Goal: Task Accomplishment & Management: Use online tool/utility

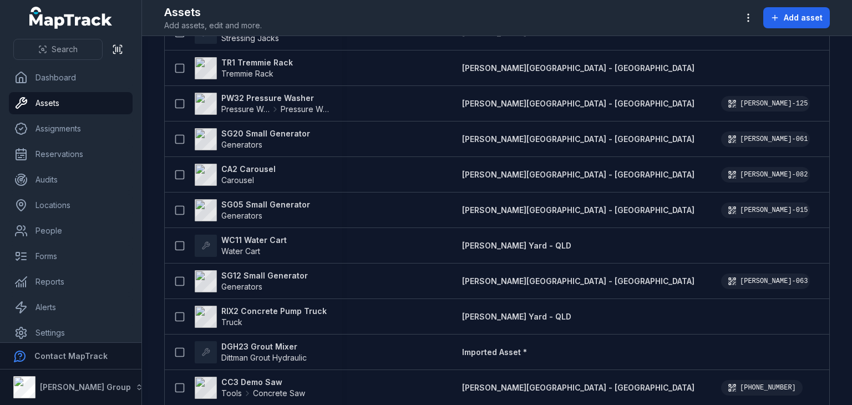
scroll to position [1563, 0]
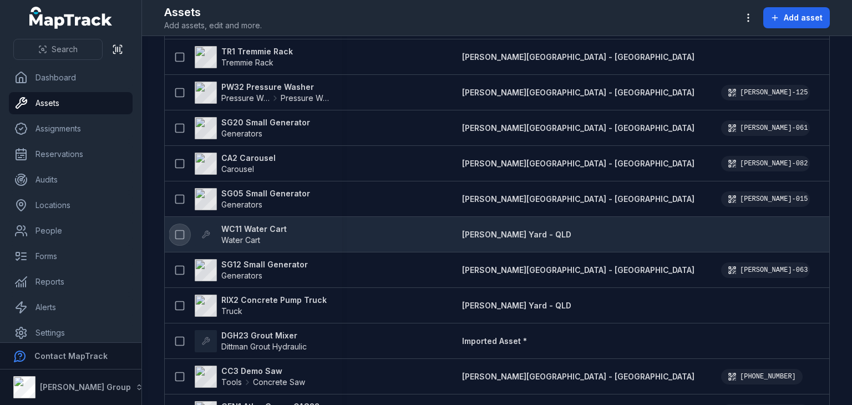
click at [182, 231] on icon at bounding box center [179, 234] width 11 height 11
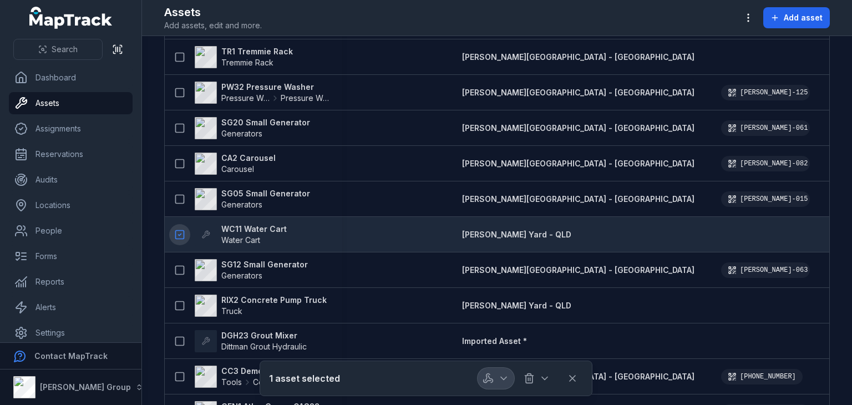
click at [504, 374] on icon "button" at bounding box center [503, 378] width 11 height 11
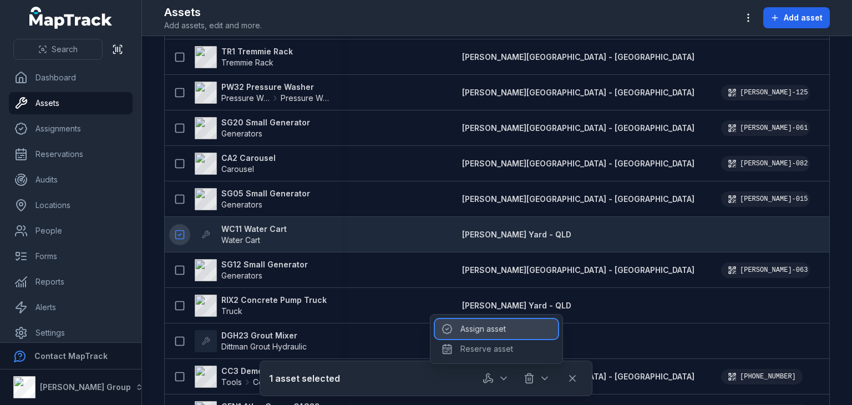
click at [490, 325] on div "Assign asset" at bounding box center [496, 329] width 123 height 20
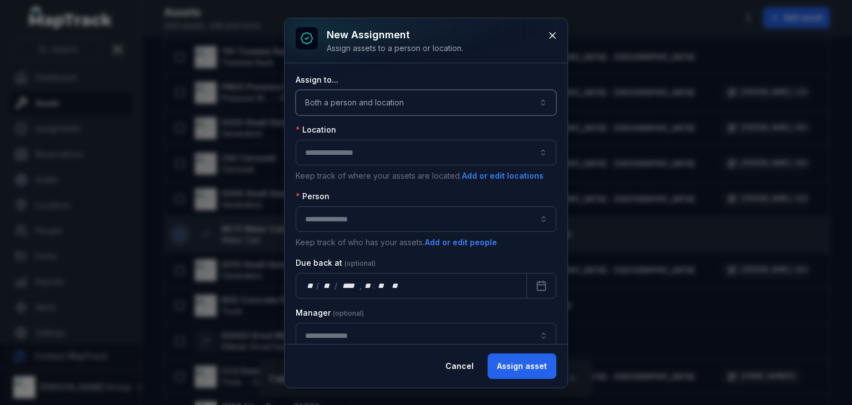
click at [399, 103] on button "Both a person and location ****" at bounding box center [426, 103] width 261 height 26
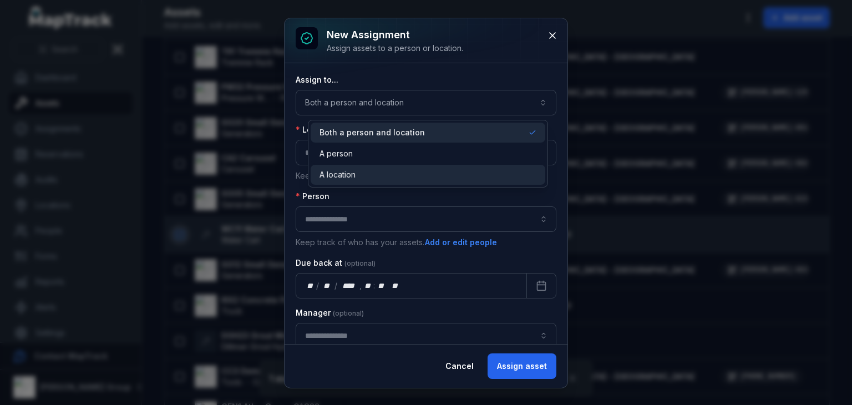
click at [346, 171] on span "A location" at bounding box center [338, 174] width 36 height 11
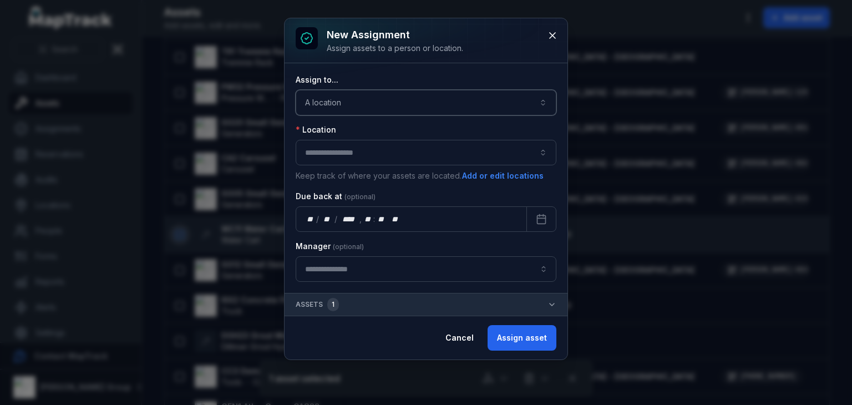
click at [337, 156] on button "button" at bounding box center [426, 153] width 261 height 26
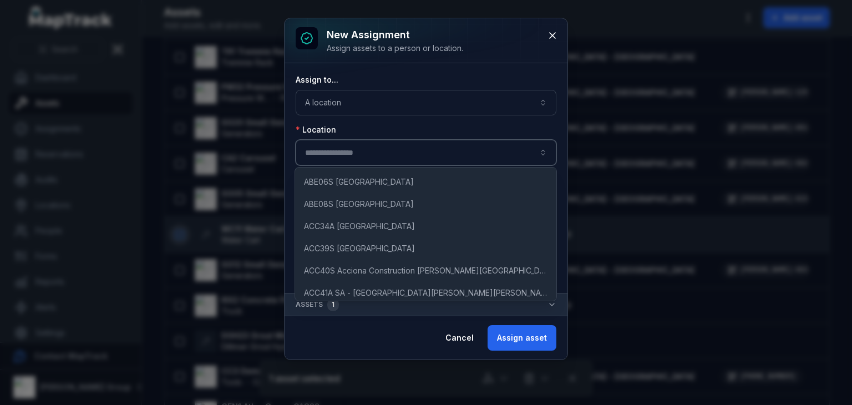
click at [337, 156] on button "button" at bounding box center [426, 153] width 261 height 26
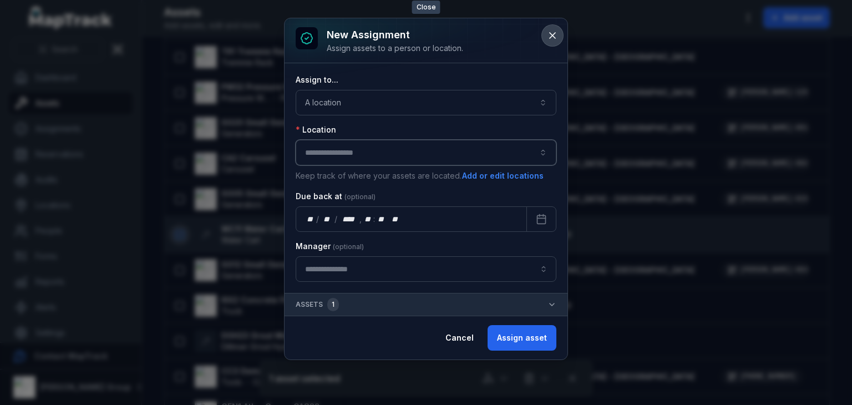
click at [546, 31] on button at bounding box center [552, 35] width 21 height 21
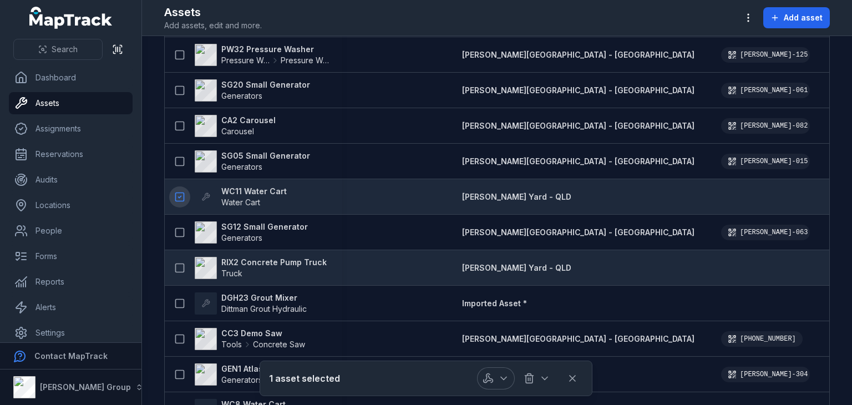
scroll to position [1612, 0]
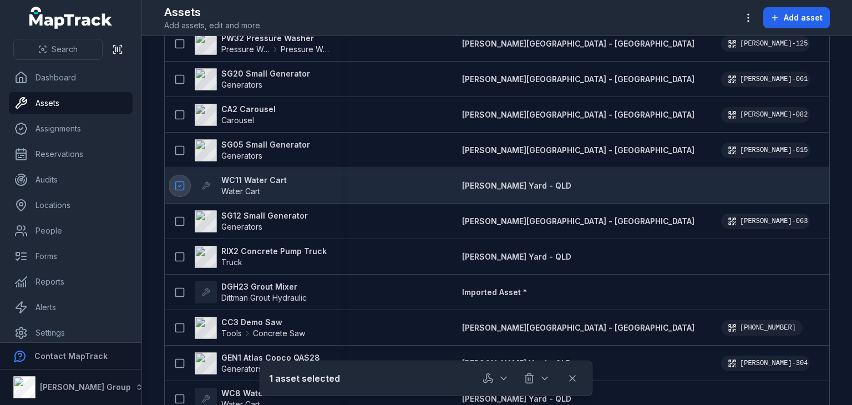
click at [182, 186] on icon at bounding box center [179, 185] width 11 height 11
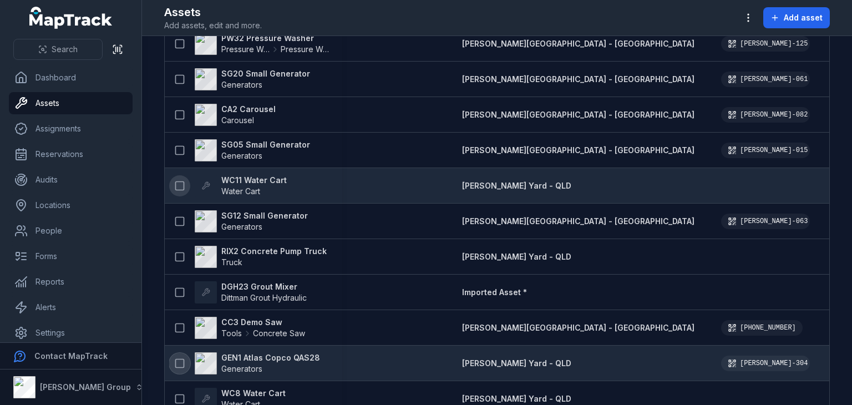
click at [181, 365] on icon at bounding box center [179, 363] width 11 height 11
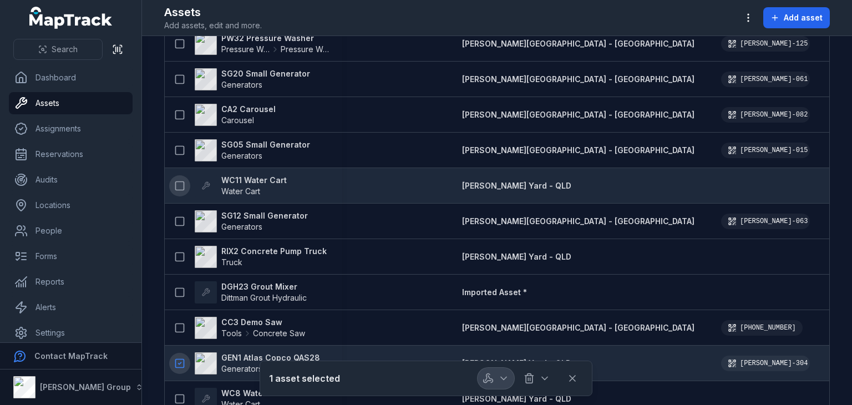
click at [503, 373] on icon "button" at bounding box center [503, 378] width 11 height 11
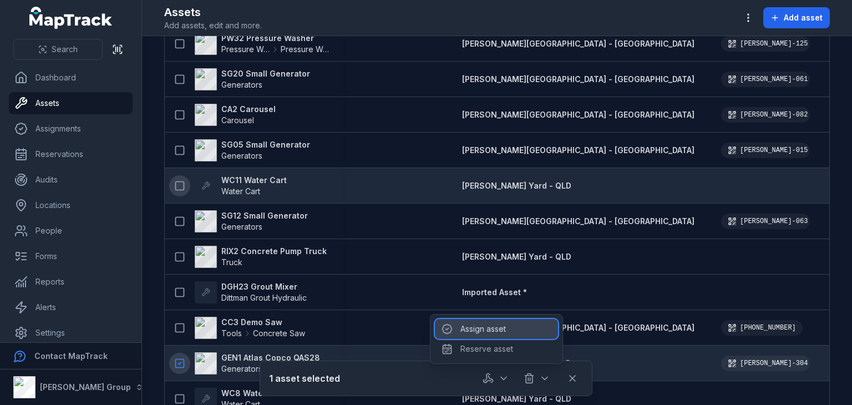
click at [500, 331] on div "Assign asset" at bounding box center [496, 329] width 123 height 20
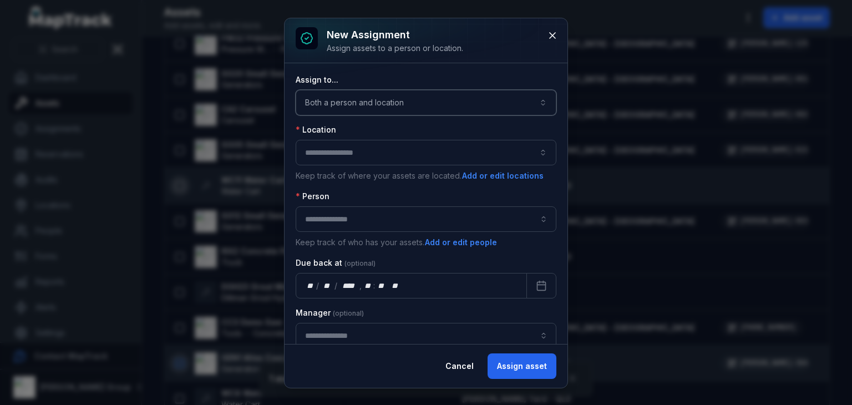
click at [406, 107] on button "Both a person and location ****" at bounding box center [426, 103] width 261 height 26
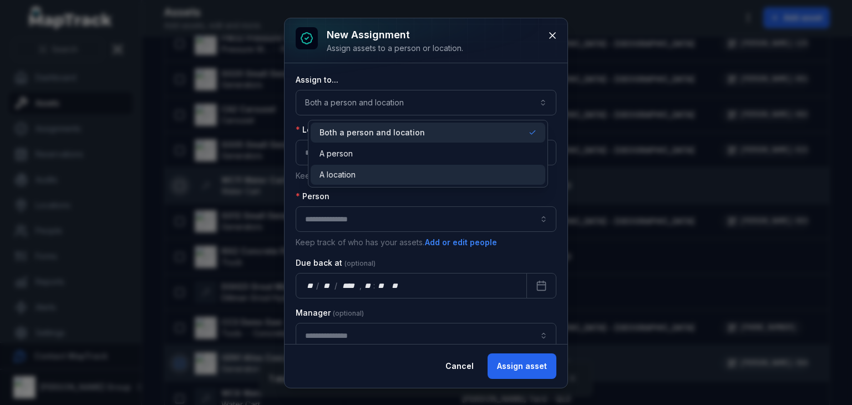
click at [370, 172] on div "A location" at bounding box center [428, 174] width 216 height 11
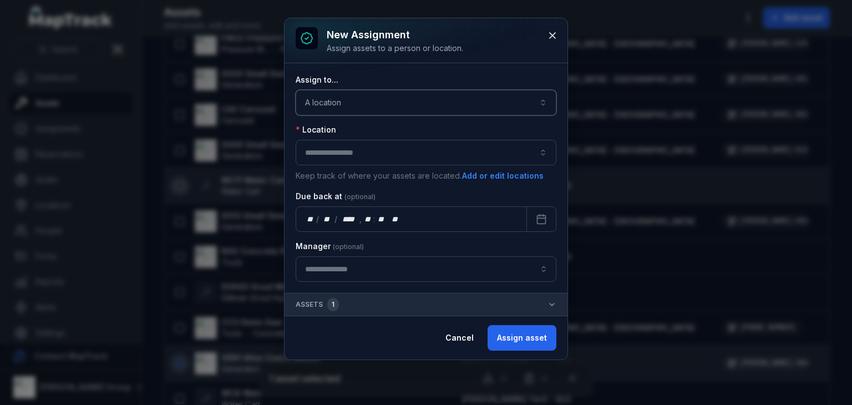
click at [353, 149] on button "button" at bounding box center [426, 153] width 261 height 26
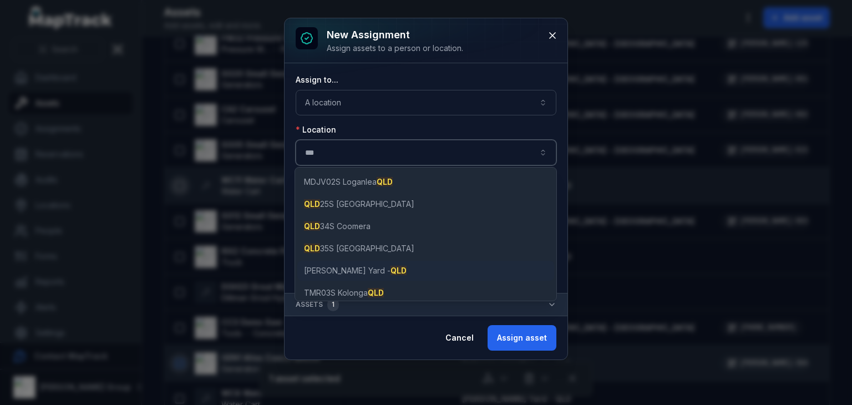
type input "***"
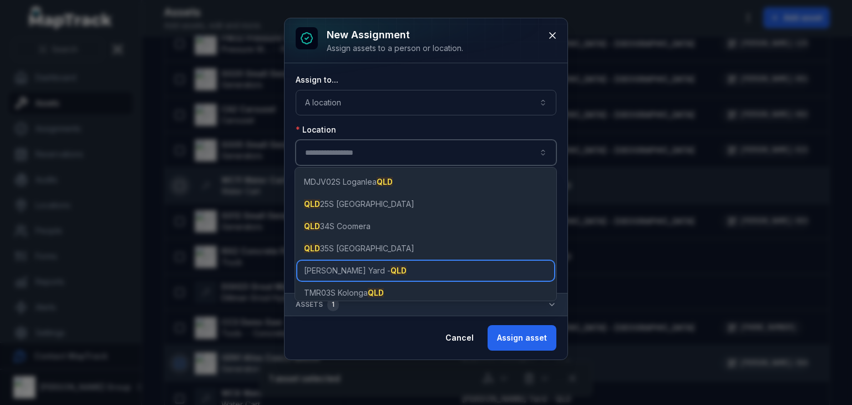
click at [342, 269] on span "[PERSON_NAME] Yard - QLD" at bounding box center [355, 270] width 103 height 11
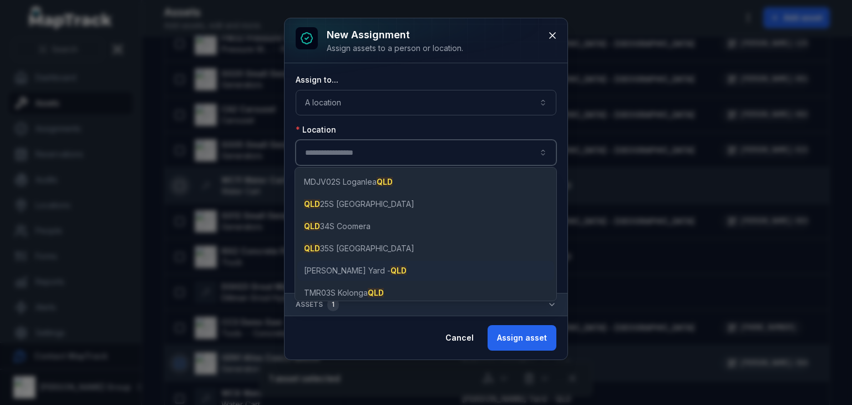
type input "**********"
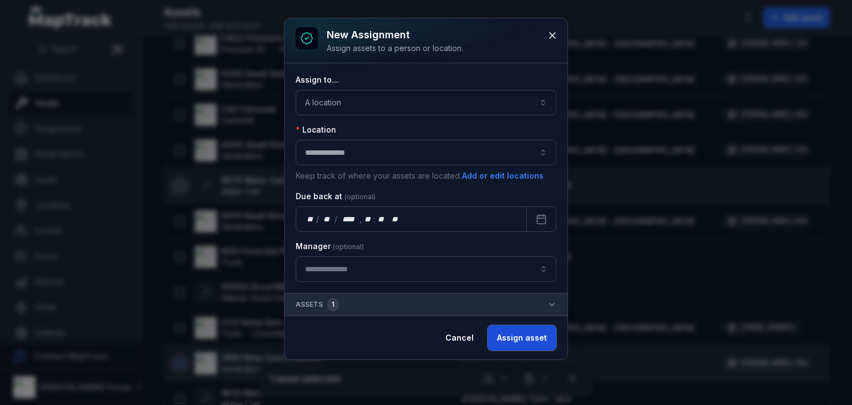
click at [522, 329] on button "Assign asset" at bounding box center [522, 338] width 69 height 26
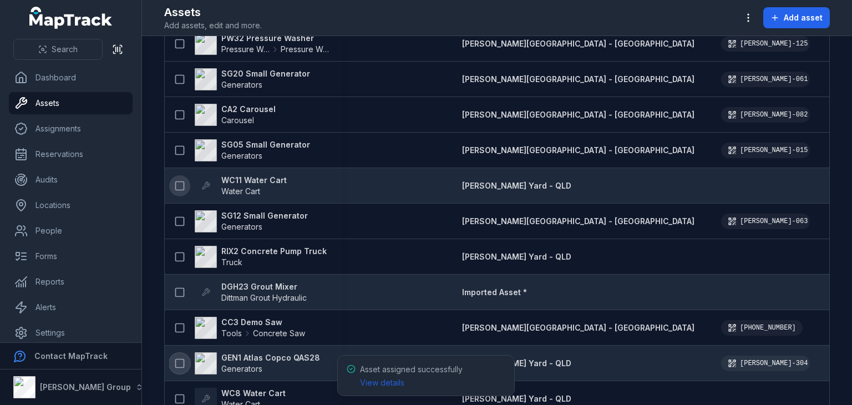
scroll to position [1647, 0]
